Goal: Task Accomplishment & Management: Use online tool/utility

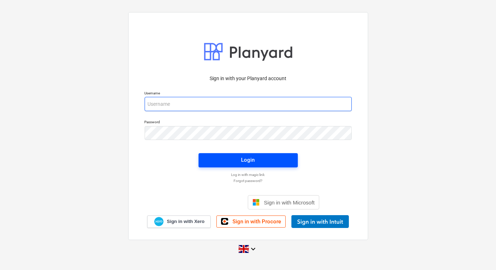
type input "[EMAIL_ADDRESS][DOMAIN_NAME]"
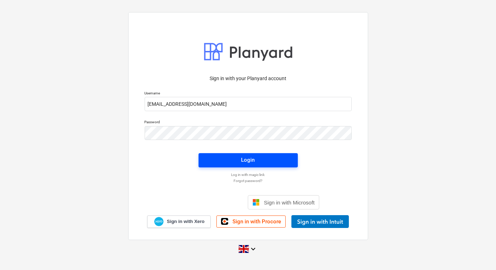
click at [238, 162] on span "Login" at bounding box center [248, 160] width 82 height 9
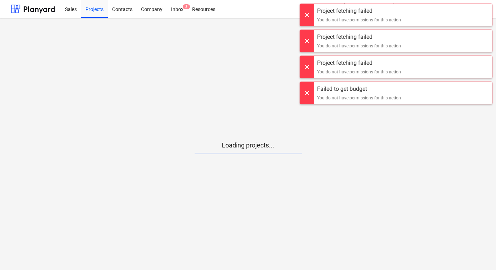
drag, startPoint x: 303, startPoint y: 14, endPoint x: 305, endPoint y: 30, distance: 15.4
click at [303, 14] on div at bounding box center [307, 15] width 14 height 22
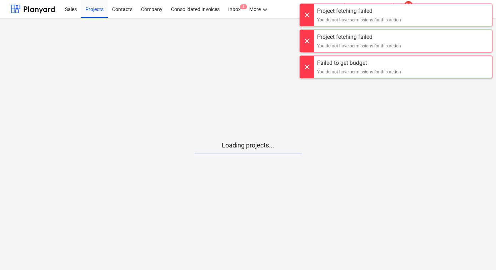
click at [304, 16] on div at bounding box center [307, 15] width 14 height 22
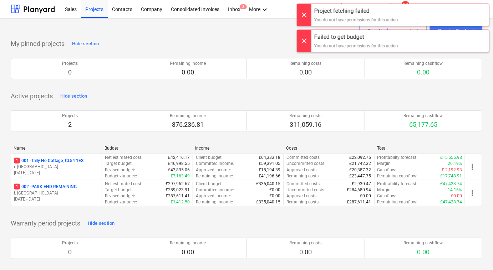
click at [299, 12] on div at bounding box center [304, 15] width 14 height 22
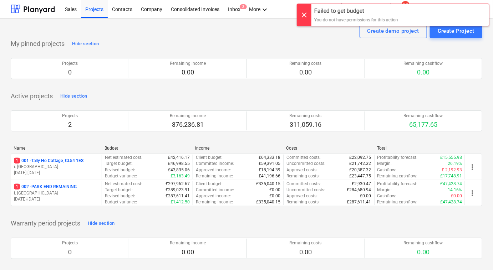
click at [303, 15] on div at bounding box center [304, 15] width 14 height 22
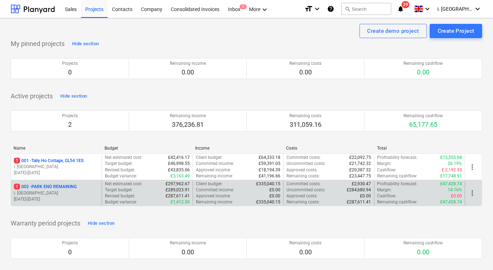
click at [64, 188] on p "1 002 - PARK END REMAINING" at bounding box center [45, 187] width 63 height 6
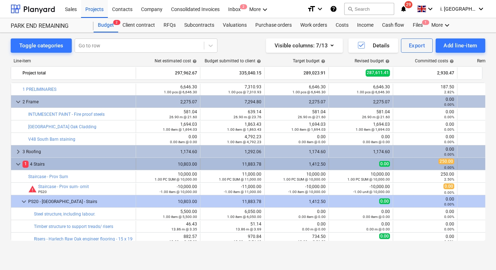
click at [477, 167] on div "0.00%" at bounding box center [489, 167] width 58 height 5
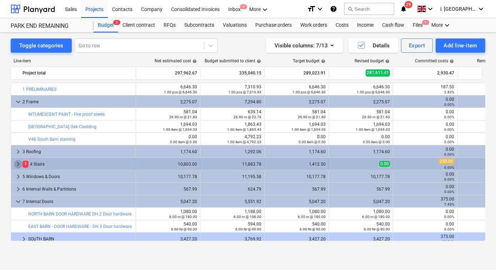
click at [19, 163] on span "keyboard_arrow_right" at bounding box center [18, 164] width 9 height 9
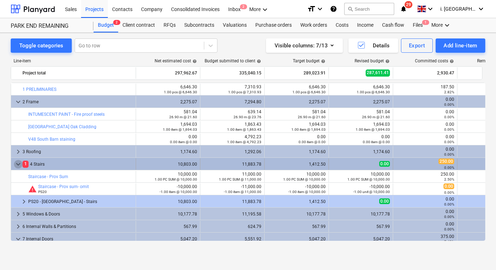
drag, startPoint x: 142, startPoint y: 163, endPoint x: 17, endPoint y: 163, distance: 124.9
click at [17, 163] on span "keyboard_arrow_down" at bounding box center [18, 164] width 9 height 9
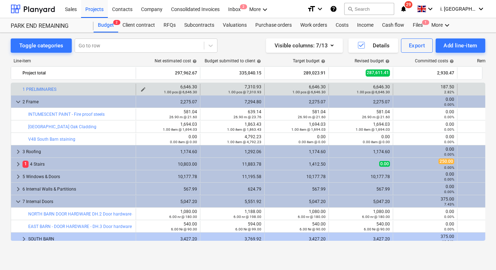
click at [144, 90] on div "1.00 pcs @ 6,646.30" at bounding box center [168, 92] width 58 height 5
click at [143, 90] on div "1.00 pcs @ 6,646.30" at bounding box center [168, 92] width 58 height 5
click at [143, 87] on span "edit" at bounding box center [143, 90] width 6 height 6
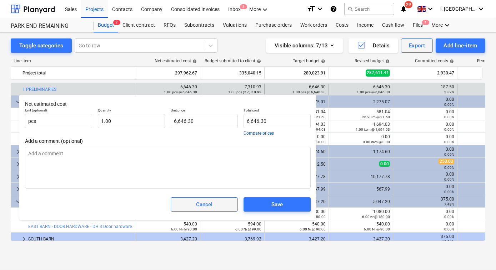
click at [194, 204] on span "Cancel" at bounding box center [203, 204] width 49 height 9
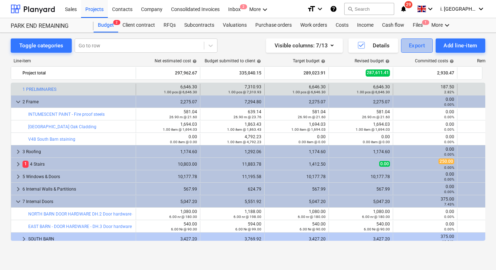
click at [414, 43] on div "Export" at bounding box center [417, 45] width 16 height 9
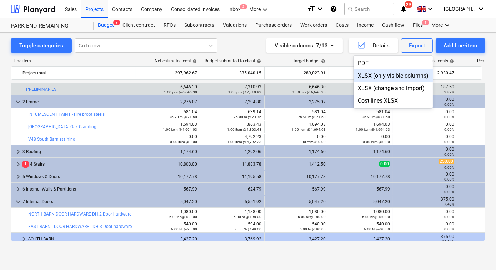
click at [394, 78] on div "XLSX (only visible columns)" at bounding box center [392, 76] width 79 height 12
